Goal: Find specific page/section: Find specific page/section

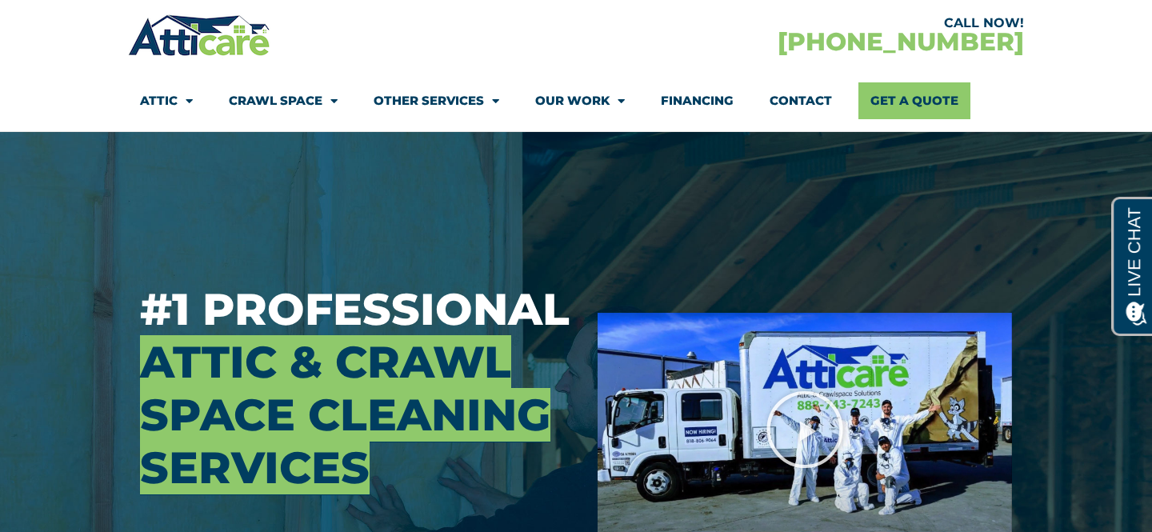
scroll to position [66, 0]
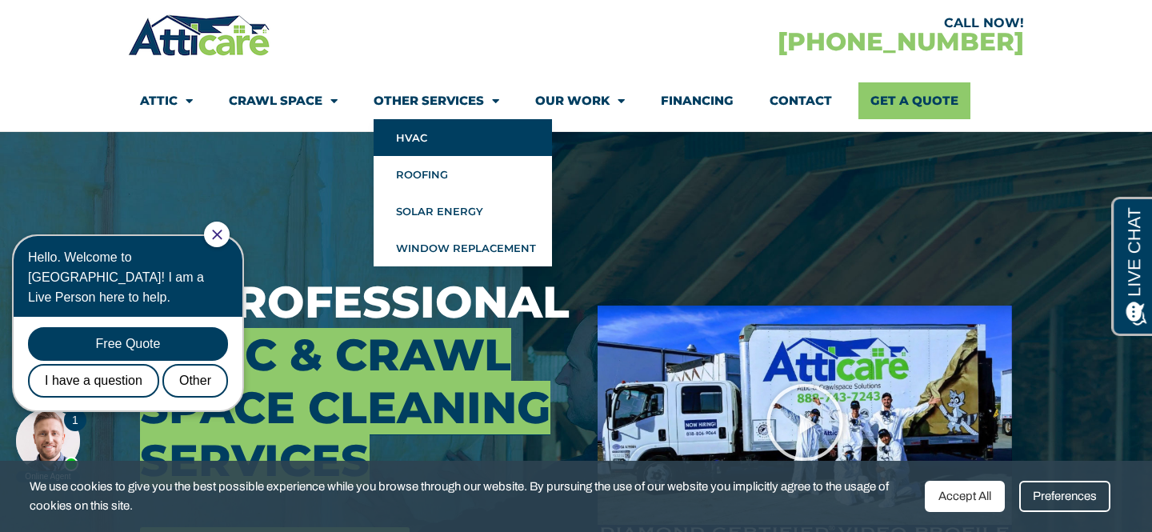
click at [417, 131] on link "HVAC" at bounding box center [463, 137] width 178 height 37
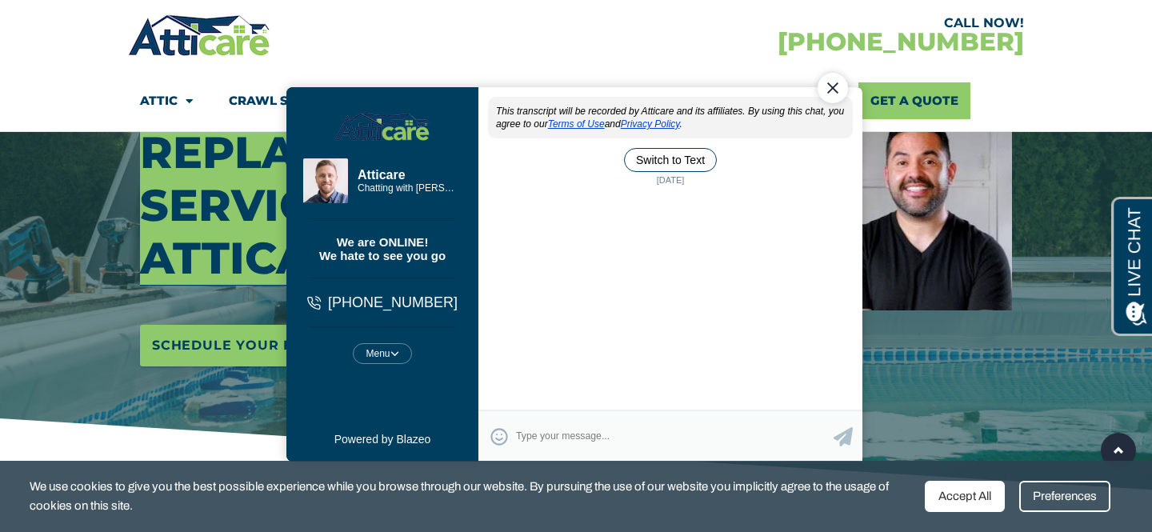
click at [969, 485] on div "Accept All" at bounding box center [965, 496] width 80 height 31
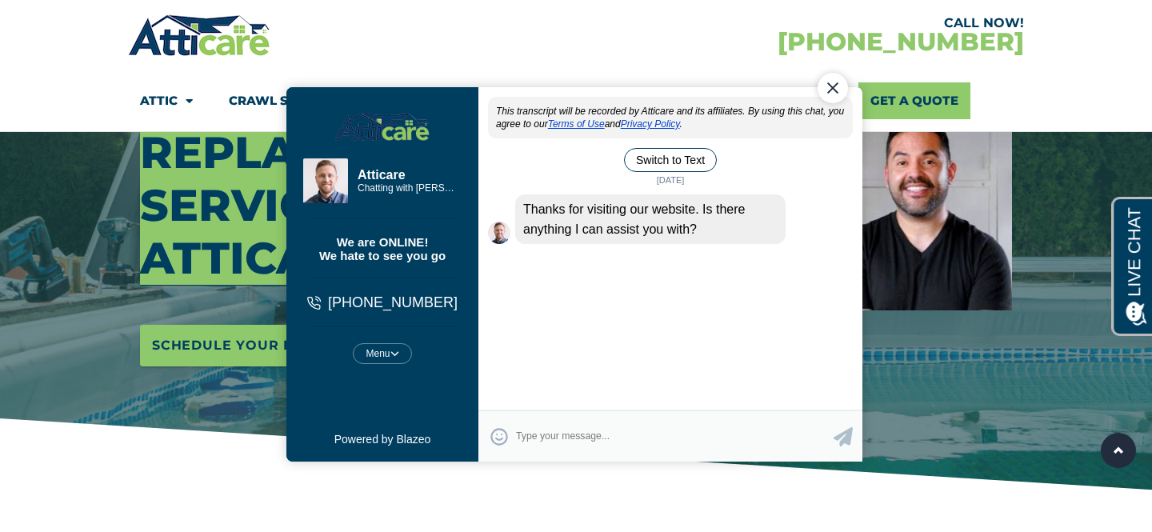
click at [828, 92] on div "Close Chat" at bounding box center [832, 87] width 30 height 30
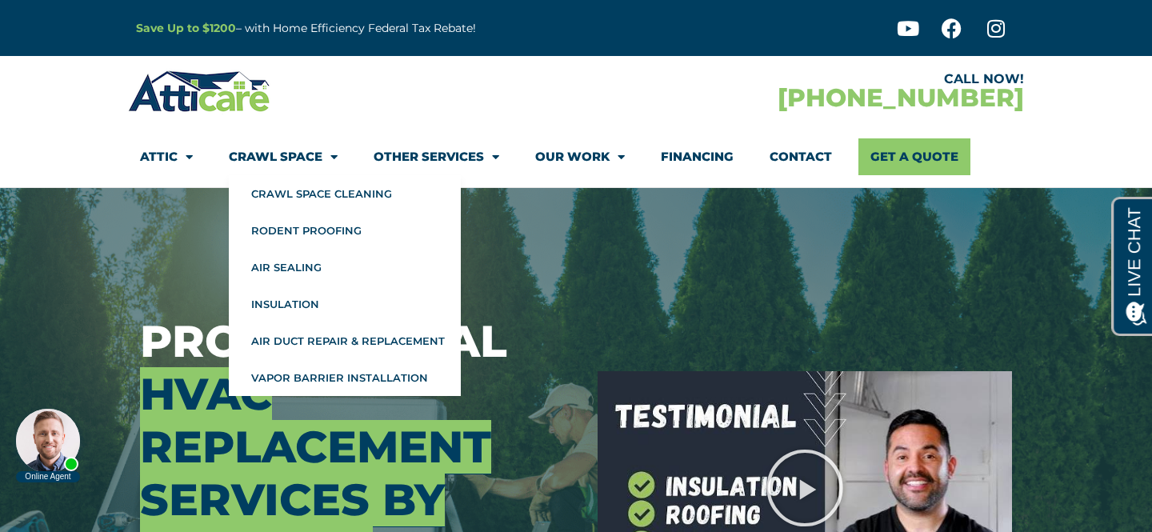
click at [285, 154] on link "Crawl Space" at bounding box center [283, 156] width 109 height 37
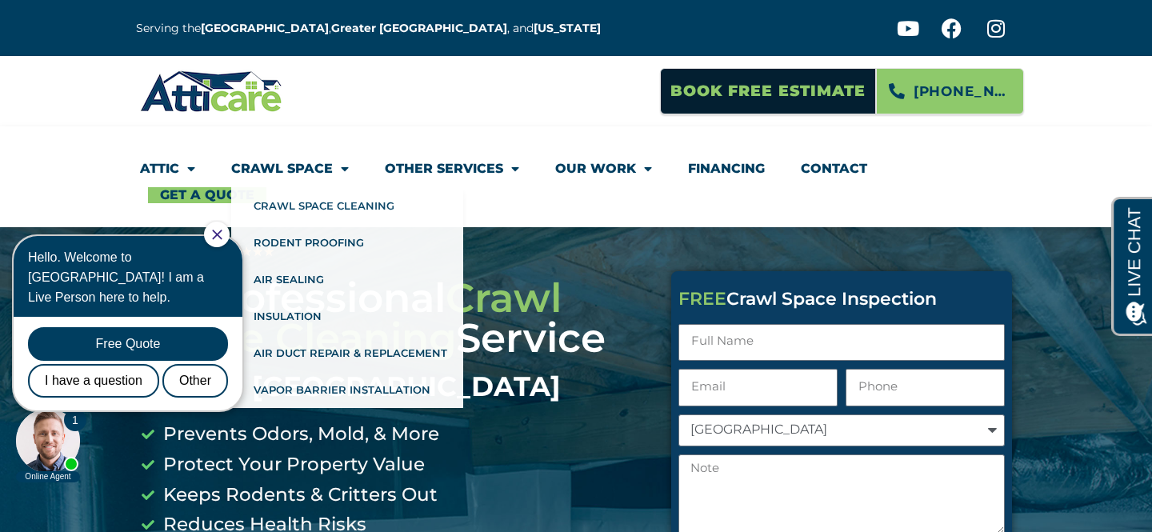
click at [222, 236] on icon "Close Chat" at bounding box center [217, 235] width 10 height 10
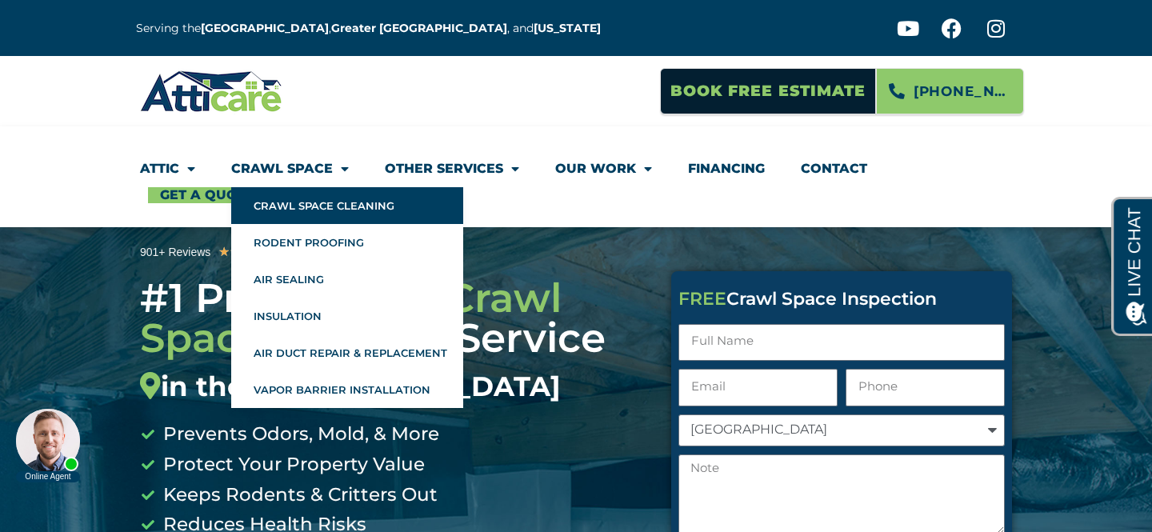
click at [320, 211] on link "Crawl Space Cleaning" at bounding box center [347, 205] width 232 height 37
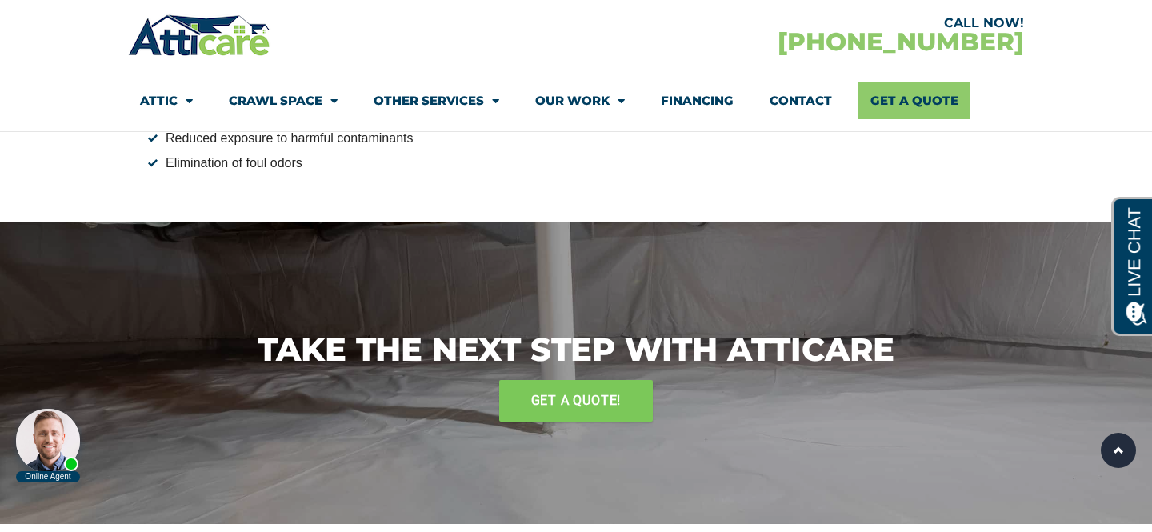
scroll to position [1675, 0]
